Goal: Transaction & Acquisition: Purchase product/service

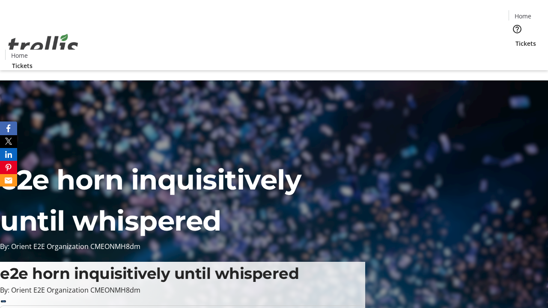
click at [515, 39] on span "Tickets" at bounding box center [525, 43] width 21 height 9
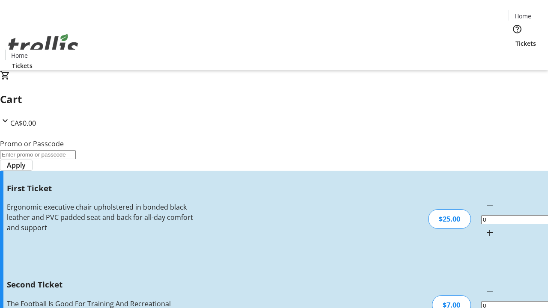
click at [484, 228] on mat-icon "Increment by one" at bounding box center [489, 233] width 10 height 10
type input "1"
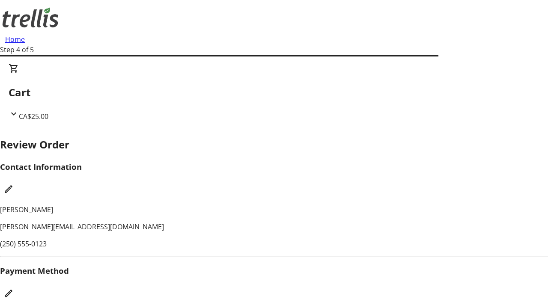
click at [14, 288] on mat-icon "Edit Payment Method" at bounding box center [8, 293] width 10 height 10
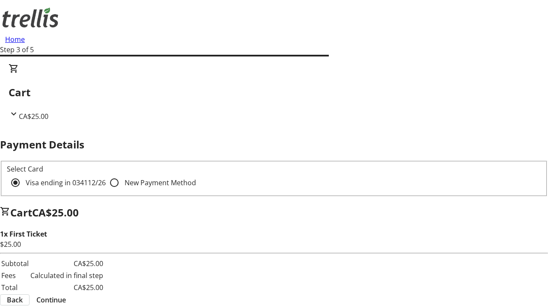
click at [106, 174] on input "New Payment Method" at bounding box center [114, 182] width 17 height 17
radio input "true"
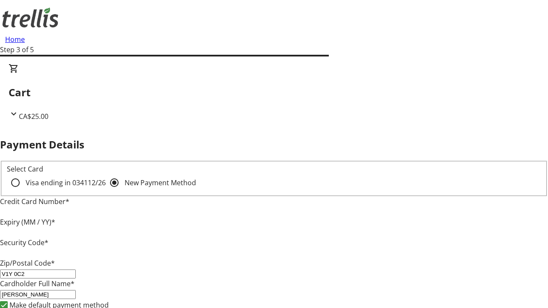
type input "V1Y 0C2"
